Goal: Find specific page/section: Find specific page/section

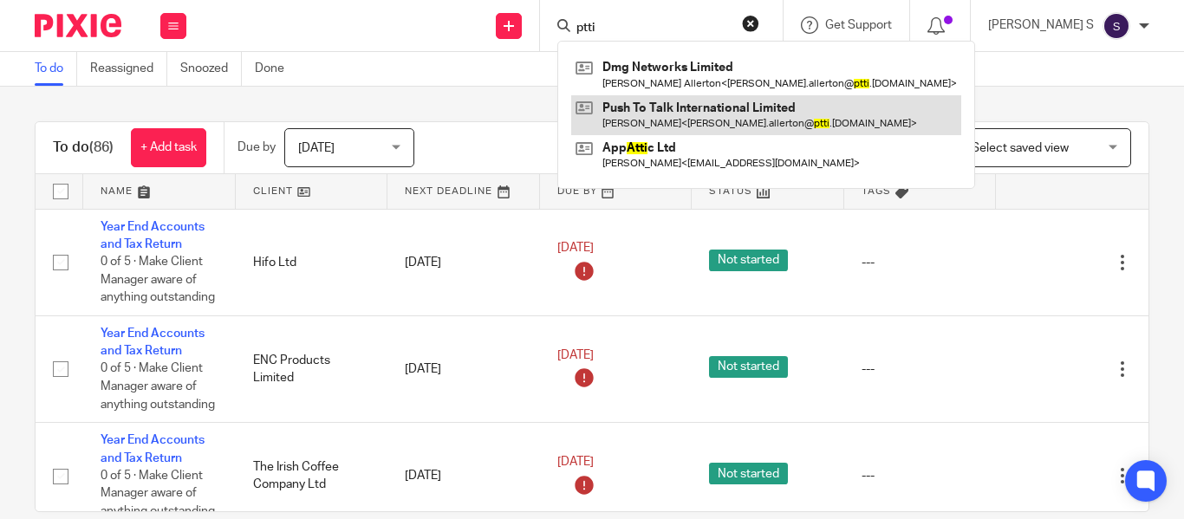
type input "ptti"
click at [707, 115] on link at bounding box center [766, 115] width 390 height 40
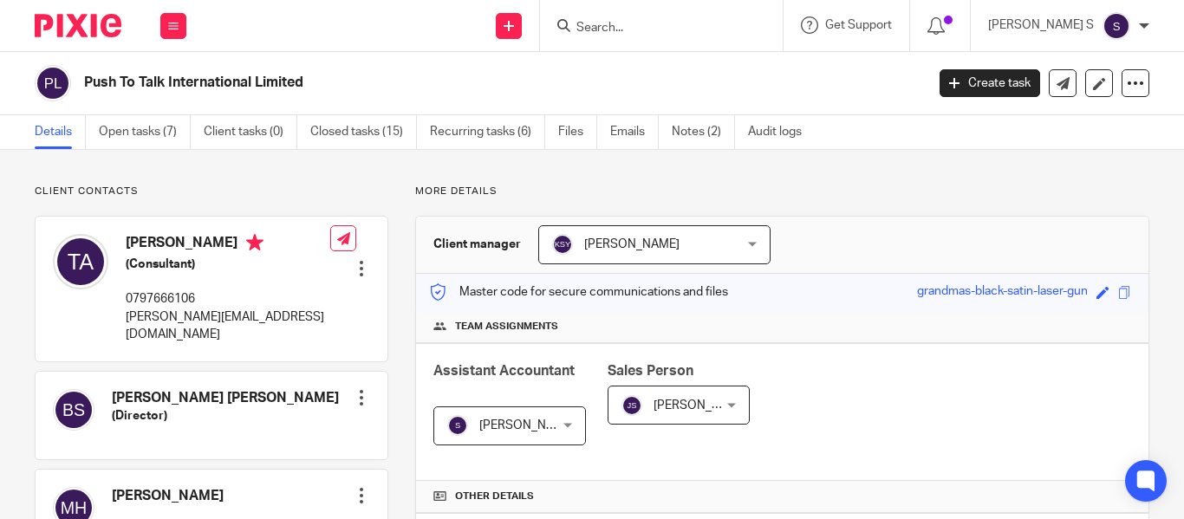
scroll to position [433, 0]
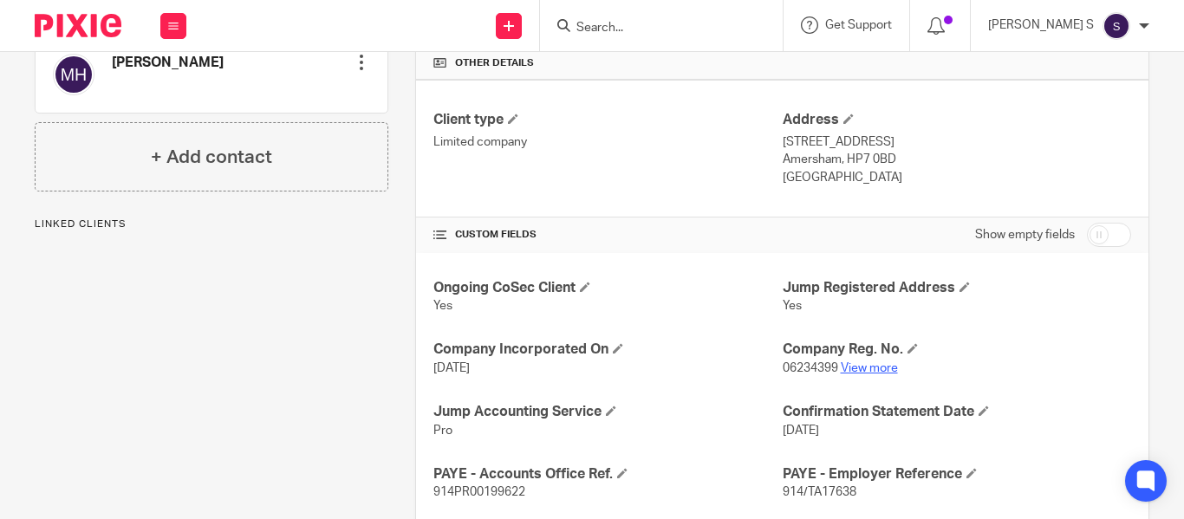
click at [882, 367] on link "View more" at bounding box center [869, 368] width 57 height 12
